Goal: Use online tool/utility: Utilize a website feature to perform a specific function

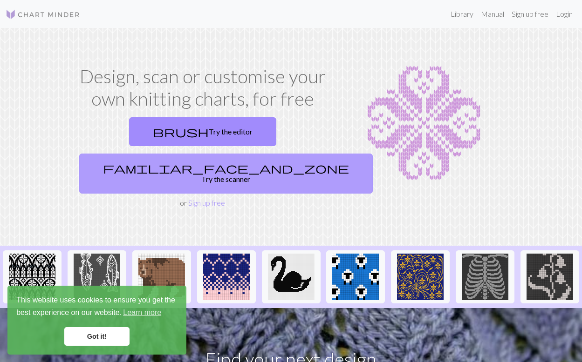
click at [244, 162] on span "familiar_face_and_zone" at bounding box center [226, 168] width 246 height 13
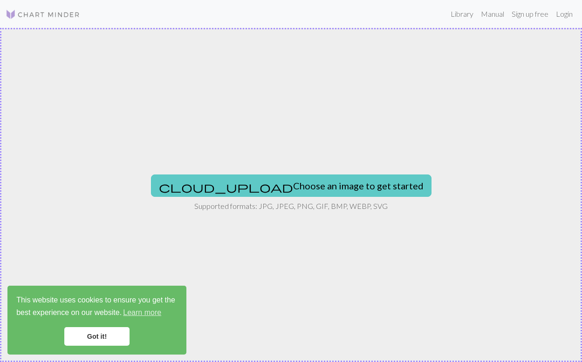
click at [261, 185] on button "cloud_upload Choose an image to get started" at bounding box center [291, 186] width 280 height 22
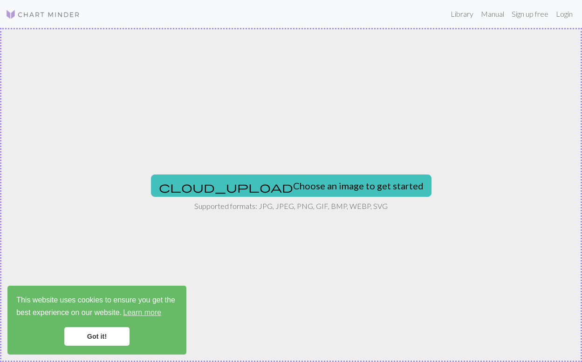
click at [114, 338] on link "Got it!" at bounding box center [96, 336] width 65 height 19
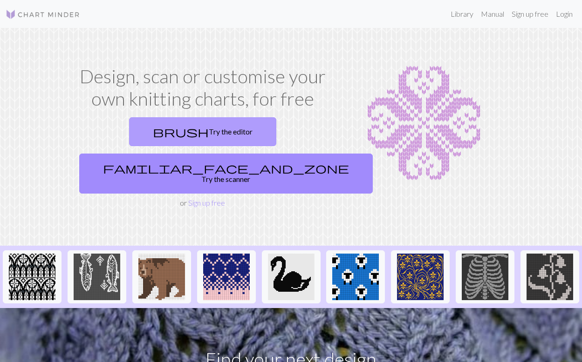
click at [176, 138] on link "brush Try the editor" at bounding box center [202, 131] width 147 height 29
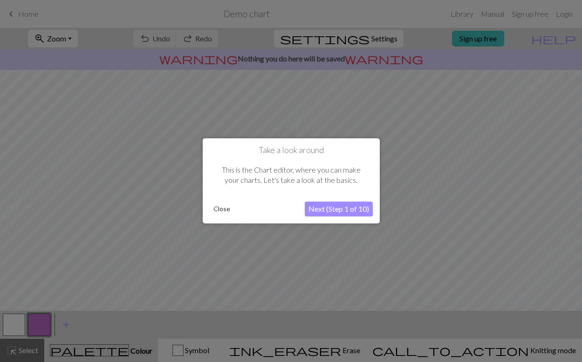
click at [318, 206] on button "Next (Step 1 of 10)" at bounding box center [339, 209] width 68 height 15
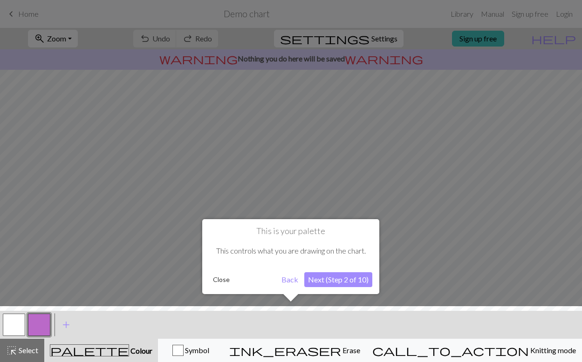
click at [325, 281] on button "Next (Step 2 of 10)" at bounding box center [338, 279] width 68 height 15
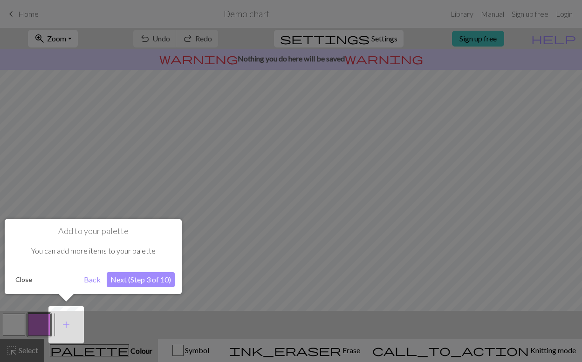
click at [140, 278] on button "Next (Step 3 of 10)" at bounding box center [141, 279] width 68 height 15
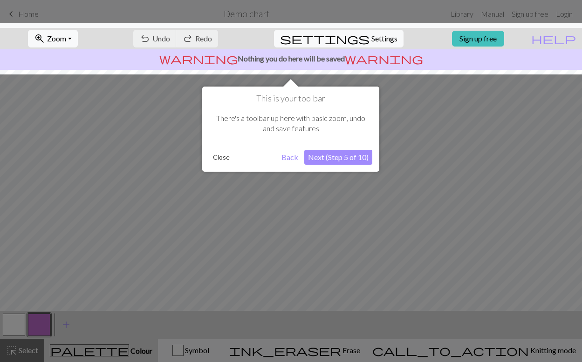
click at [325, 160] on button "Next (Step 5 of 10)" at bounding box center [338, 157] width 68 height 15
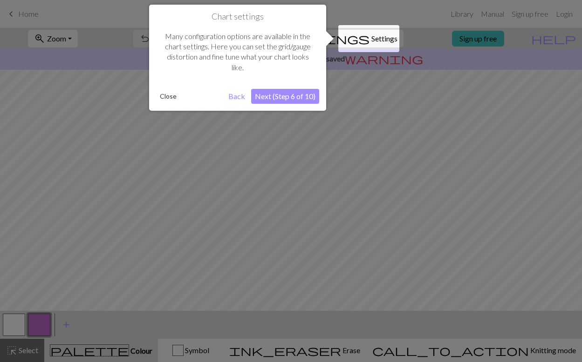
click at [290, 95] on button "Next (Step 6 of 10)" at bounding box center [285, 96] width 68 height 15
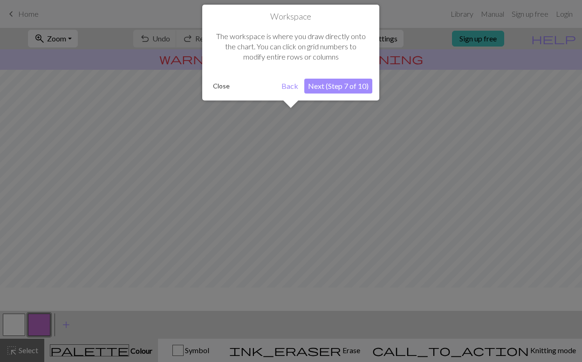
scroll to position [56, 0]
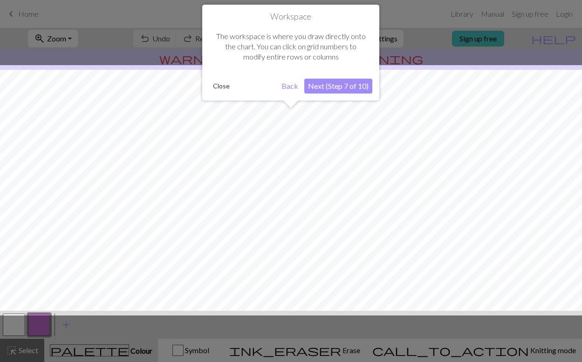
click at [349, 88] on button "Next (Step 7 of 10)" at bounding box center [338, 86] width 68 height 15
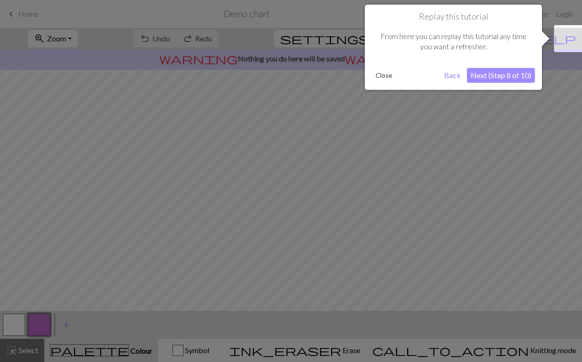
click at [483, 70] on button "Next (Step 8 of 10)" at bounding box center [501, 75] width 68 height 15
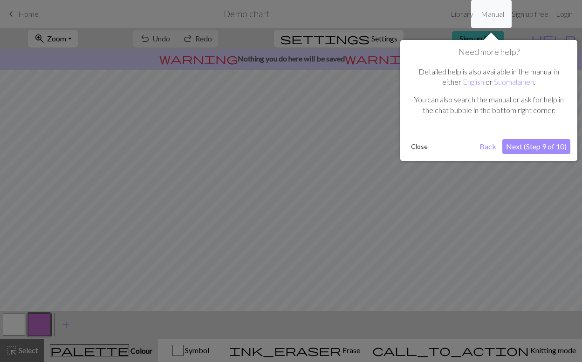
click at [519, 147] on button "Next (Step 9 of 10)" at bounding box center [536, 146] width 68 height 15
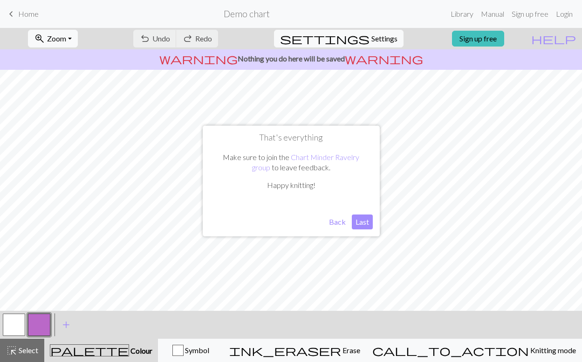
click at [359, 229] on button "Last" at bounding box center [362, 222] width 21 height 15
click at [31, 324] on button "button" at bounding box center [39, 325] width 22 height 22
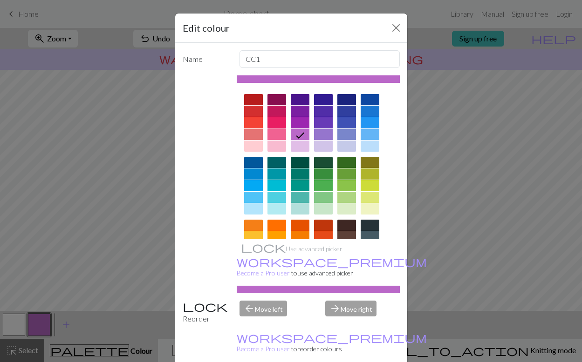
click at [283, 124] on div at bounding box center [276, 122] width 19 height 11
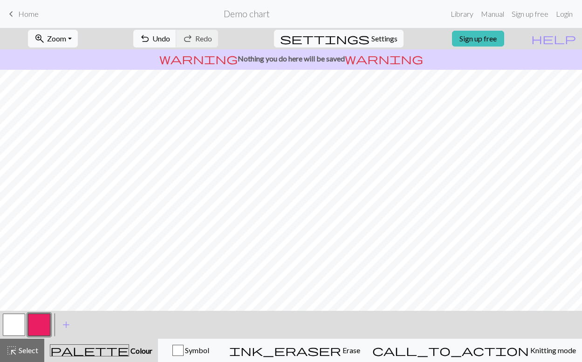
click at [16, 326] on button "button" at bounding box center [14, 325] width 22 height 22
click at [30, 327] on button "button" at bounding box center [39, 325] width 22 height 22
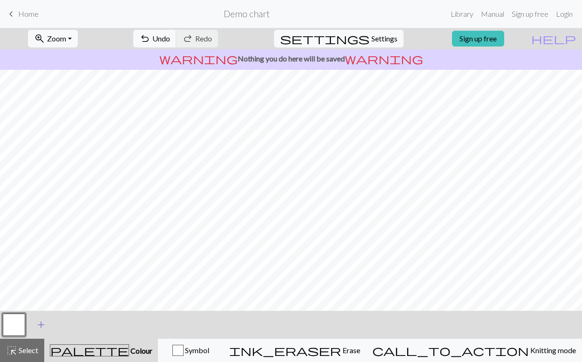
click at [43, 315] on button "add Add a colour" at bounding box center [40, 324] width 23 height 23
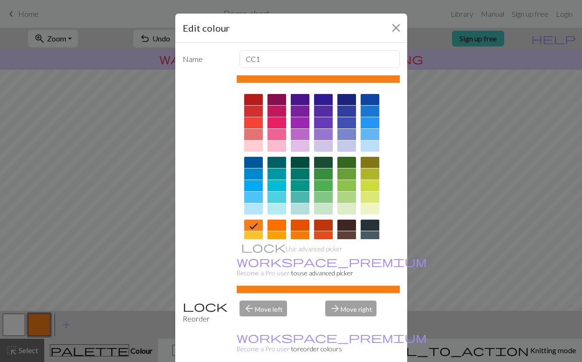
click at [260, 102] on div at bounding box center [253, 99] width 19 height 11
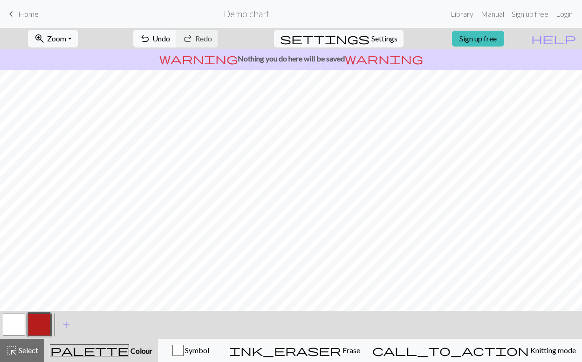
click at [17, 333] on button "button" at bounding box center [14, 325] width 22 height 22
click at [19, 323] on button "button" at bounding box center [14, 325] width 22 height 22
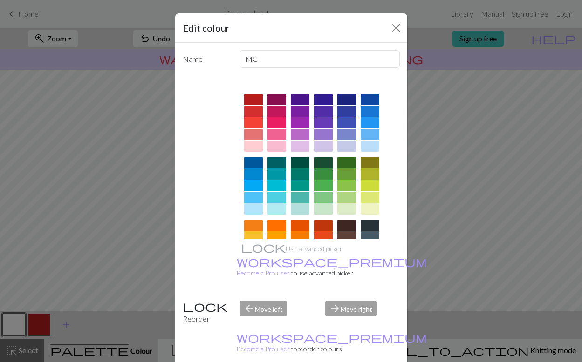
click at [254, 101] on div at bounding box center [253, 99] width 19 height 11
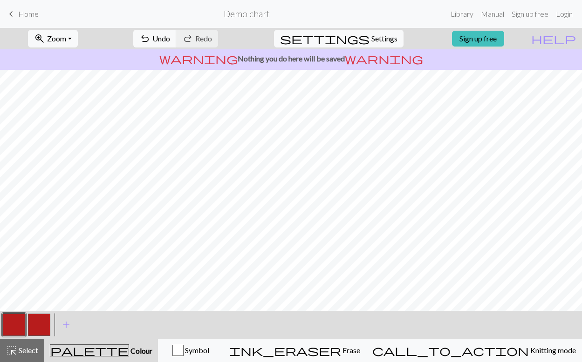
click at [38, 328] on button "button" at bounding box center [39, 325] width 22 height 22
click at [34, 325] on button "button" at bounding box center [39, 325] width 22 height 22
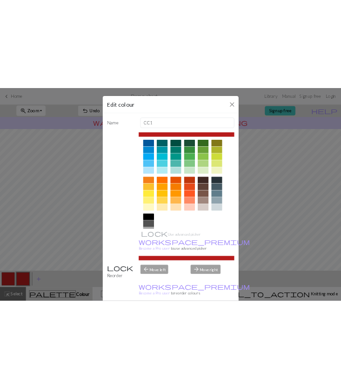
scroll to position [112, 0]
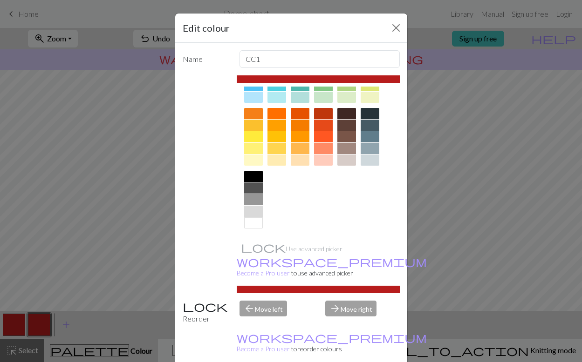
click at [257, 226] on div at bounding box center [253, 222] width 19 height 11
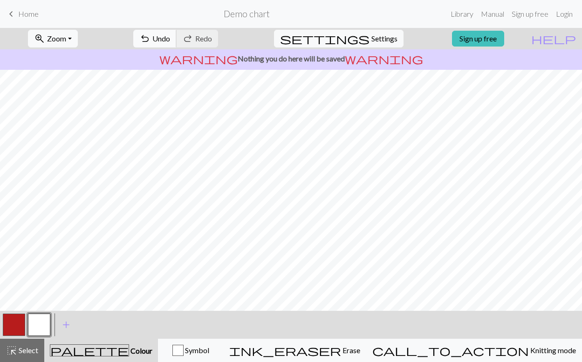
click at [170, 35] on span "Undo" at bounding box center [161, 38] width 18 height 9
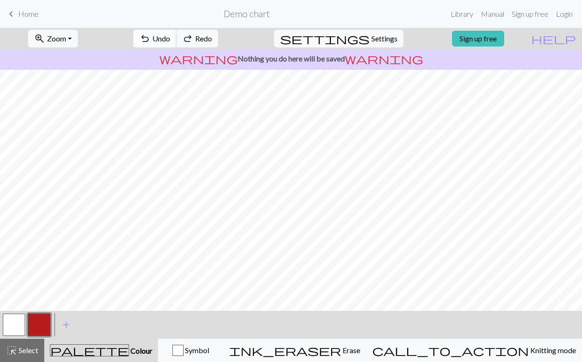
click at [170, 35] on span "Undo" at bounding box center [161, 38] width 18 height 9
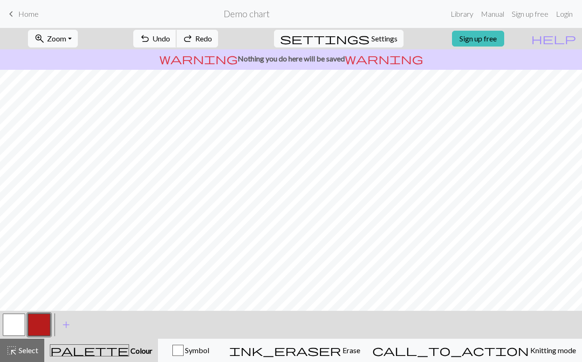
click at [170, 35] on span "Undo" at bounding box center [161, 38] width 18 height 9
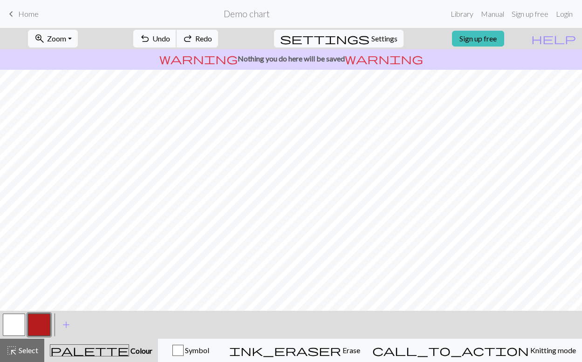
click at [170, 35] on span "Undo" at bounding box center [161, 38] width 18 height 9
click at [212, 40] on span "Redo" at bounding box center [203, 38] width 17 height 9
click at [18, 326] on button "button" at bounding box center [14, 325] width 22 height 22
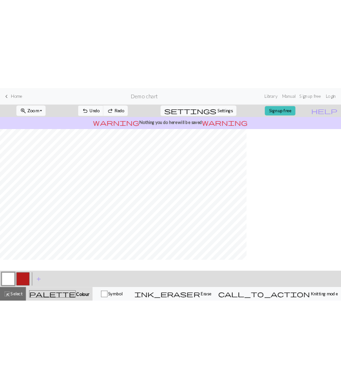
scroll to position [31, 0]
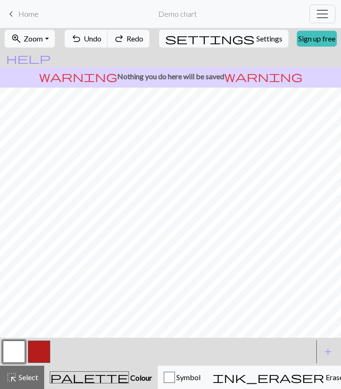
click at [42, 355] on button "button" at bounding box center [39, 351] width 22 height 22
click at [38, 343] on button "button" at bounding box center [39, 351] width 22 height 22
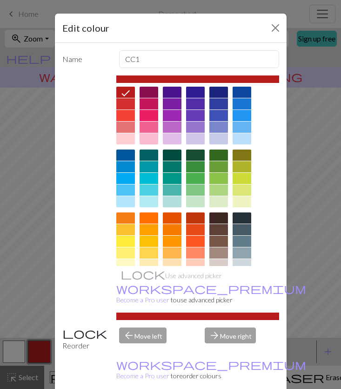
scroll to position [23, 0]
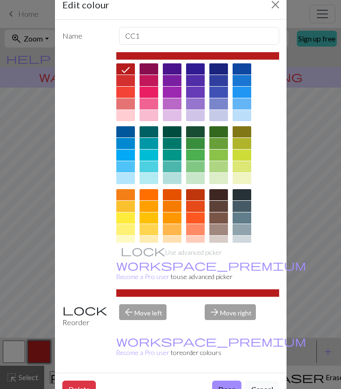
click at [221, 304] on div "arrow_forward Move right" at bounding box center [242, 316] width 86 height 24
click at [159, 304] on div "arrow_back Move left" at bounding box center [157, 316] width 86 height 24
click at [232, 304] on div "arrow_forward Move right" at bounding box center [242, 316] width 86 height 24
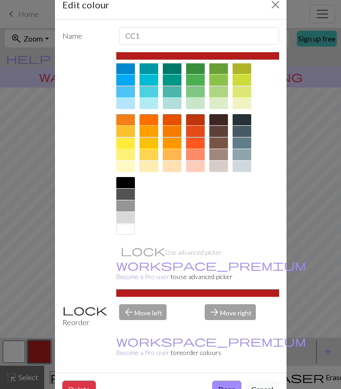
scroll to position [0, 0]
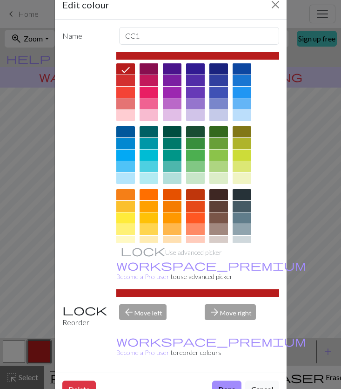
click at [142, 70] on div at bounding box center [149, 68] width 19 height 11
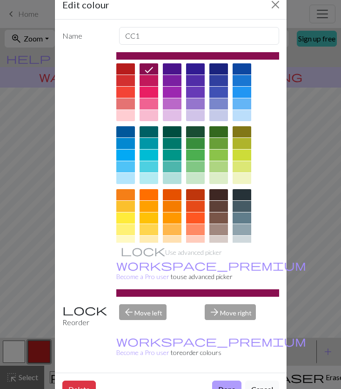
click at [228, 362] on button "Done" at bounding box center [226, 389] width 29 height 18
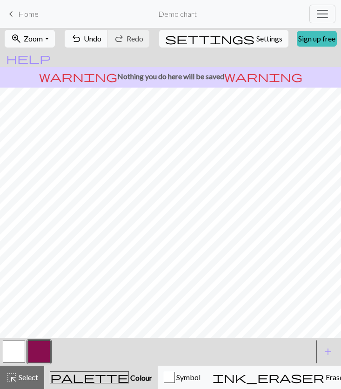
scroll to position [72, 0]
click at [329, 353] on span "add" at bounding box center [328, 351] width 11 height 13
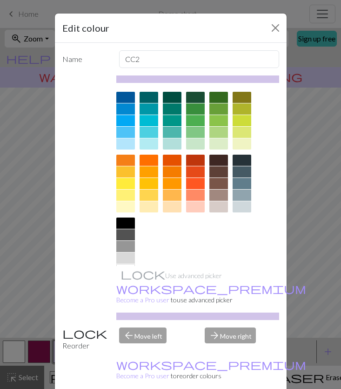
scroll to position [0, 0]
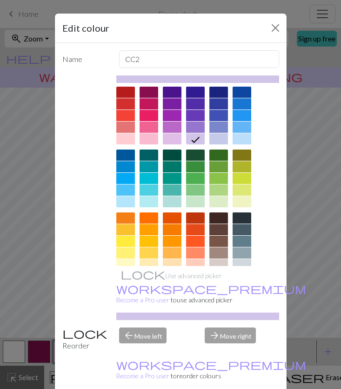
click at [179, 93] on div at bounding box center [172, 92] width 19 height 11
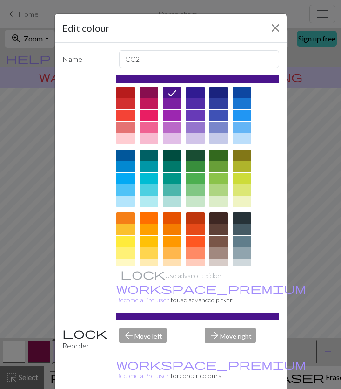
click at [195, 98] on div at bounding box center [195, 118] width 19 height 63
click at [195, 95] on div at bounding box center [195, 92] width 19 height 11
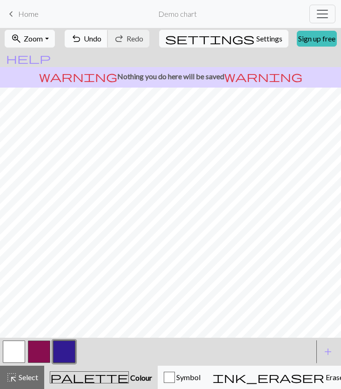
click at [108, 46] on button "undo Undo Undo" at bounding box center [86, 39] width 43 height 18
click at [102, 40] on span "Undo" at bounding box center [93, 38] width 18 height 9
click at [64, 348] on button "button" at bounding box center [64, 351] width 22 height 22
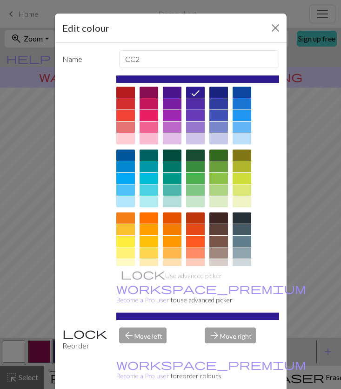
click at [200, 104] on div at bounding box center [195, 103] width 19 height 11
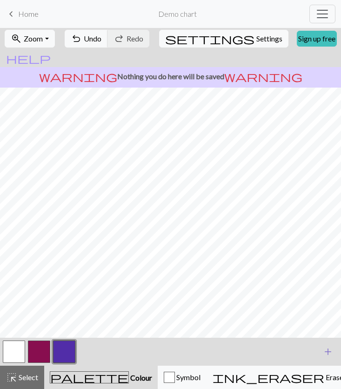
click at [331, 346] on span "add" at bounding box center [328, 351] width 11 height 13
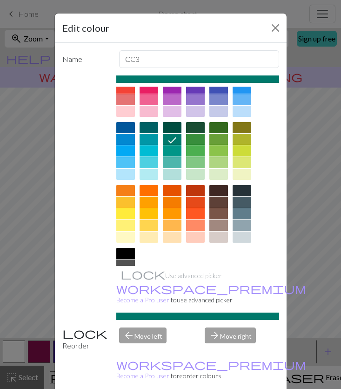
scroll to position [27, 0]
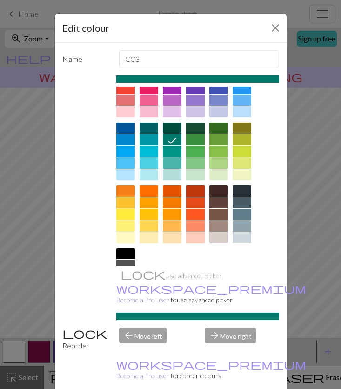
click at [126, 207] on div at bounding box center [125, 202] width 19 height 11
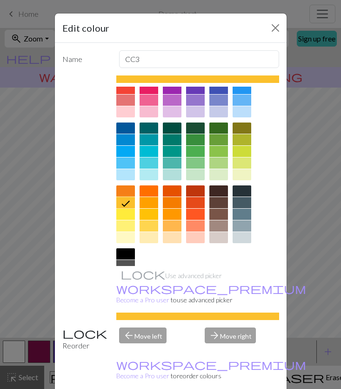
click at [244, 142] on div at bounding box center [242, 139] width 19 height 11
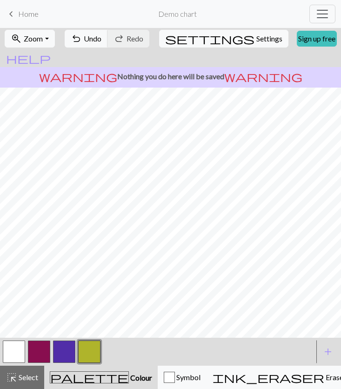
click at [68, 352] on button "button" at bounding box center [64, 351] width 22 height 22
click at [61, 348] on button "button" at bounding box center [64, 351] width 22 height 22
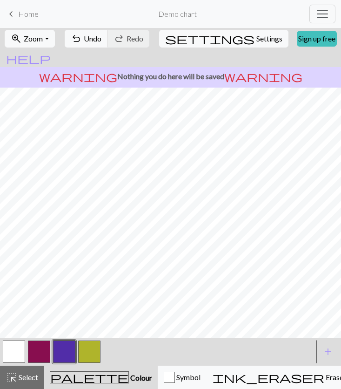
click at [90, 350] on button "button" at bounding box center [89, 351] width 22 height 22
click at [73, 358] on button "button" at bounding box center [64, 351] width 22 height 22
click at [82, 45] on span "undo" at bounding box center [76, 38] width 11 height 13
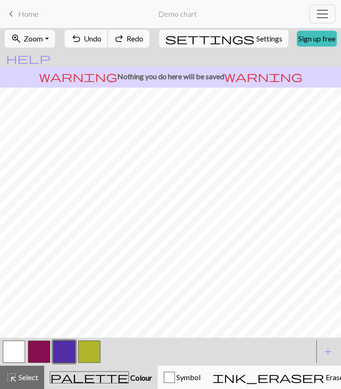
click at [82, 45] on span "undo" at bounding box center [76, 38] width 11 height 13
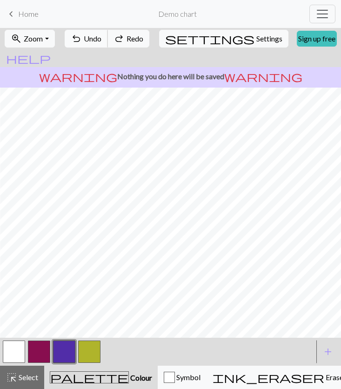
click at [82, 45] on span "undo" at bounding box center [76, 38] width 11 height 13
